Goal: Task Accomplishment & Management: Complete application form

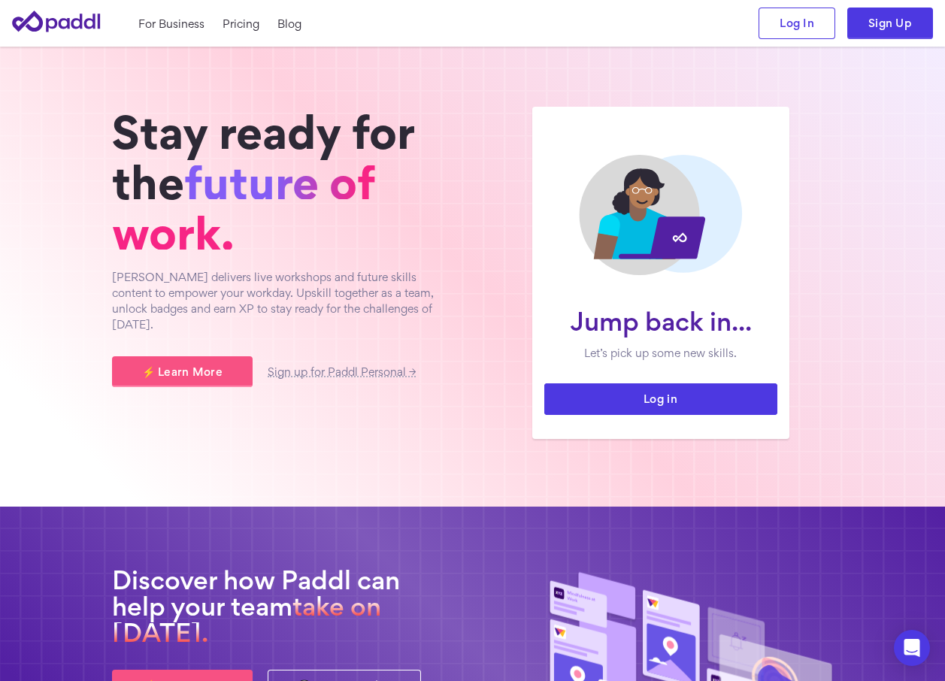
click at [643, 398] on link "Log in" at bounding box center [660, 399] width 233 height 32
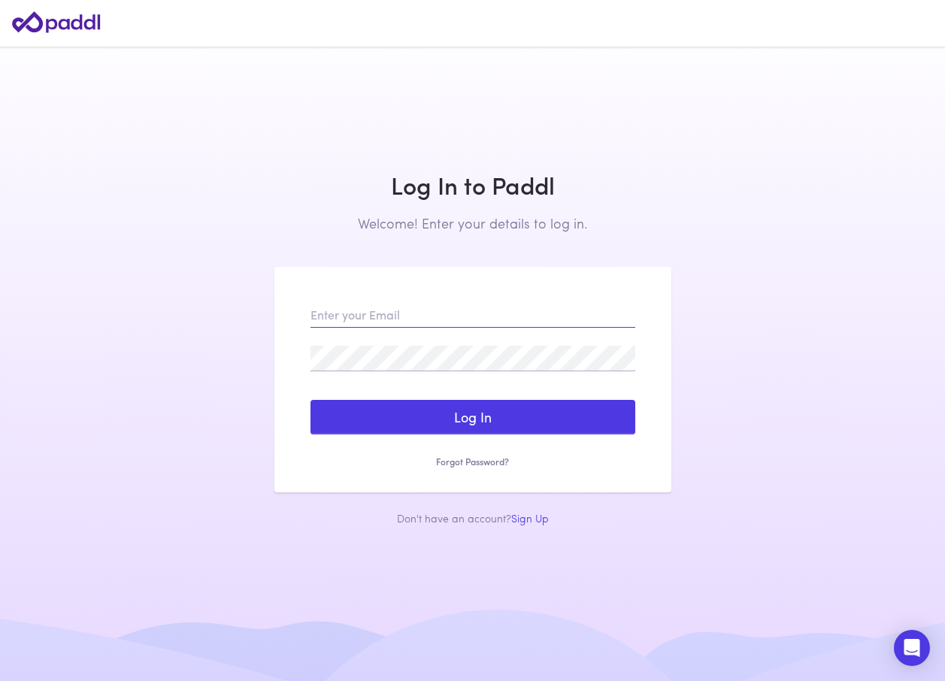
click at [320, 309] on input "email" at bounding box center [472, 315] width 325 height 26
type input "viviane.malkoun@arabbank.com.au"
click at [305, 351] on div "viviane.malkoun@arabbank.com.au Log In Sign Up Reset my Password Forgot Passwor…" at bounding box center [472, 379] width 397 height 225
click at [528, 516] on link "Sign Up" at bounding box center [530, 518] width 38 height 17
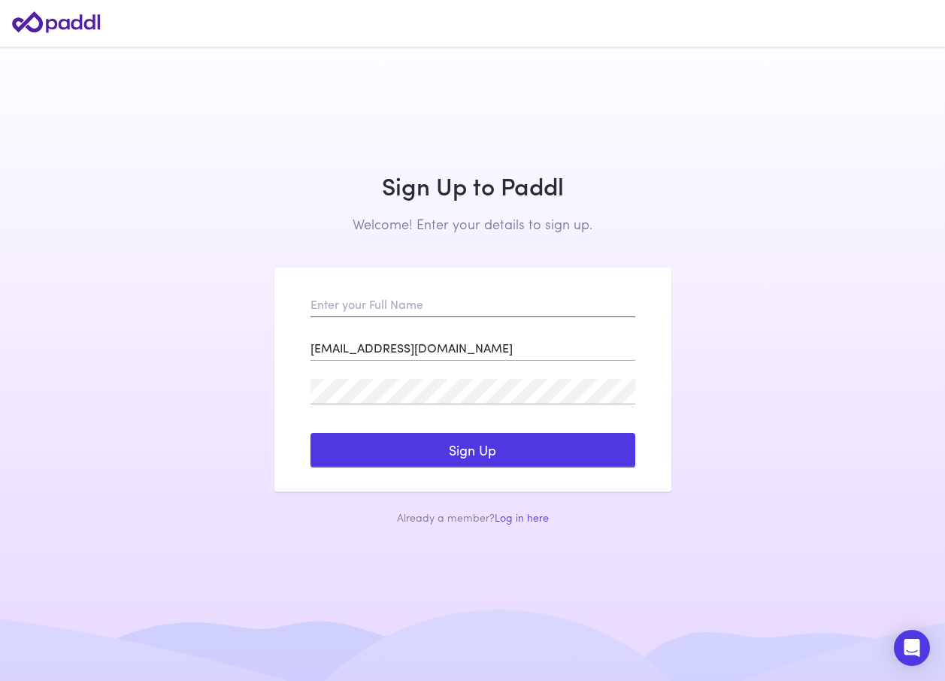
click at [332, 305] on input "text" at bounding box center [472, 305] width 325 height 26
type input "viviane malkoun"
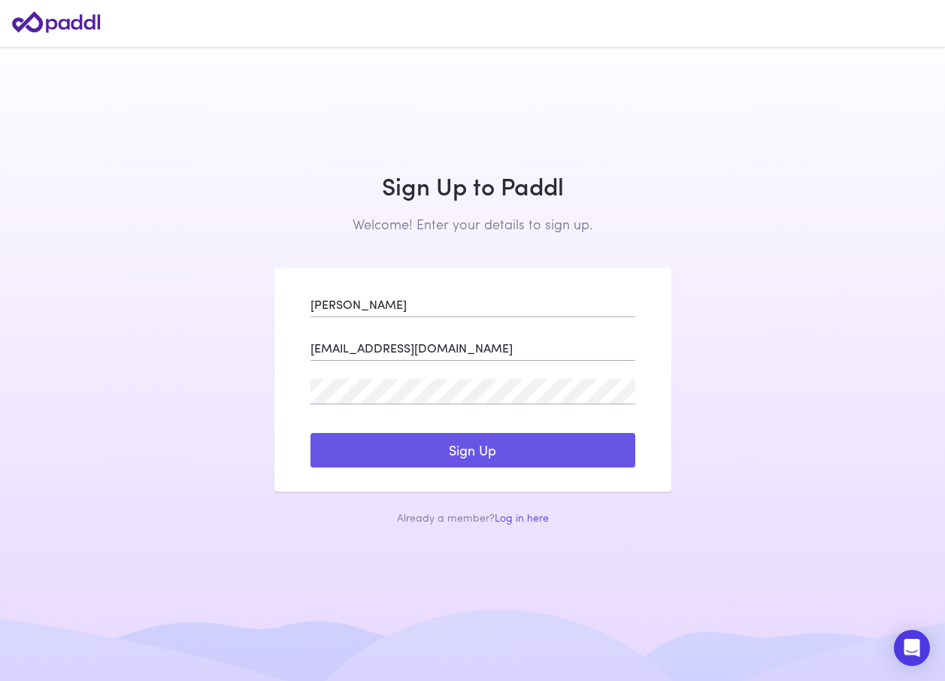
click at [471, 453] on button "Sign Up" at bounding box center [472, 450] width 325 height 35
